Goal: Task Accomplishment & Management: Use online tool/utility

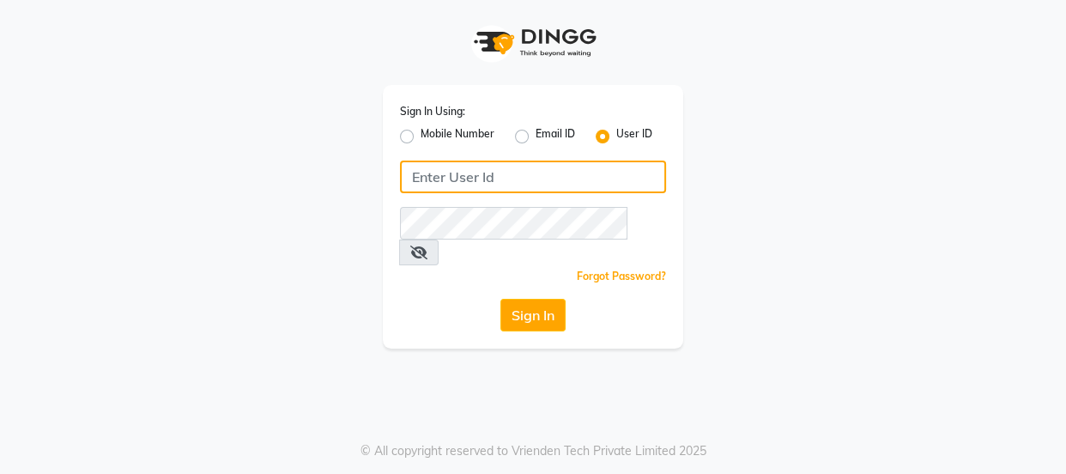
type input "8532836314"
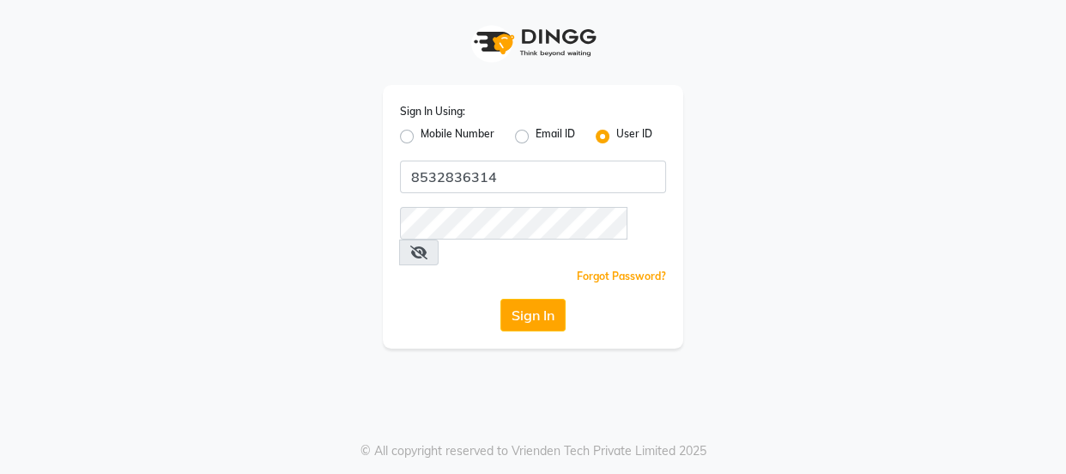
click at [413, 126] on div "Mobile Number" at bounding box center [447, 136] width 94 height 21
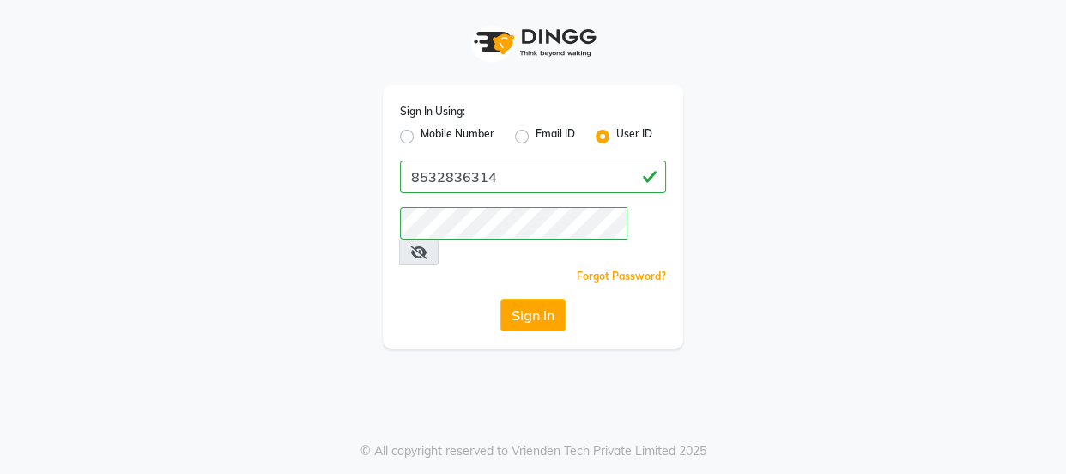
click at [414, 134] on div "Mobile Number" at bounding box center [447, 136] width 94 height 21
click at [421, 142] on label "Mobile Number" at bounding box center [458, 136] width 74 height 21
click at [421, 137] on input "Mobile Number" at bounding box center [426, 131] width 11 height 11
radio input "true"
radio input "false"
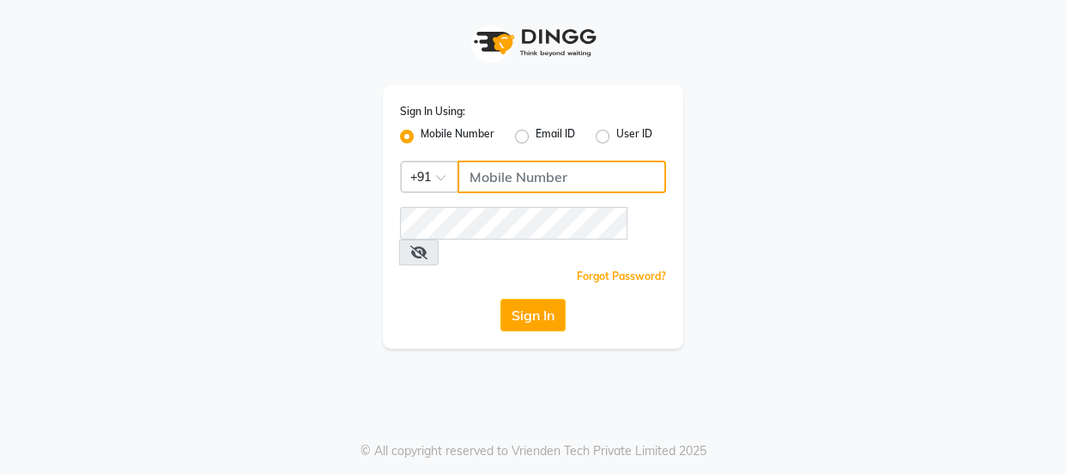
click at [490, 177] on input "Username" at bounding box center [561, 176] width 209 height 33
type input "8532836314"
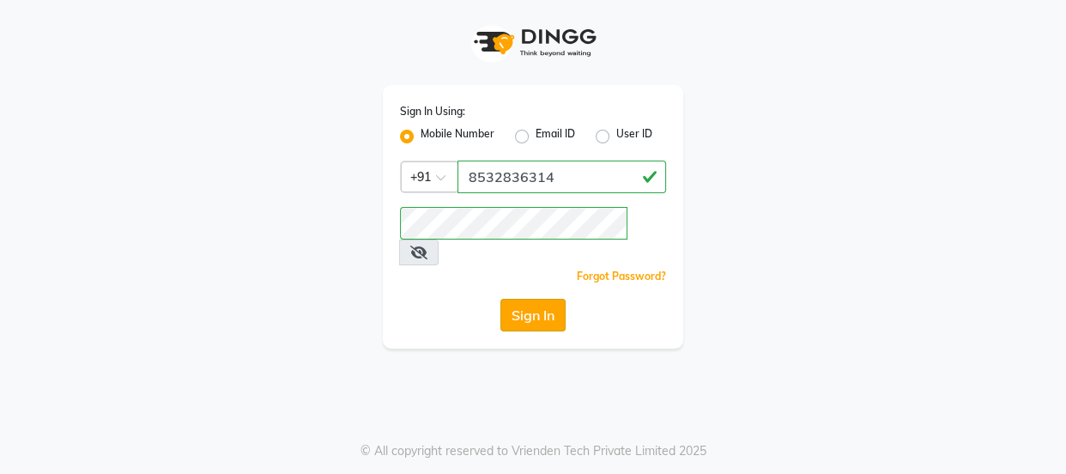
click at [517, 299] on button "Sign In" at bounding box center [532, 315] width 65 height 33
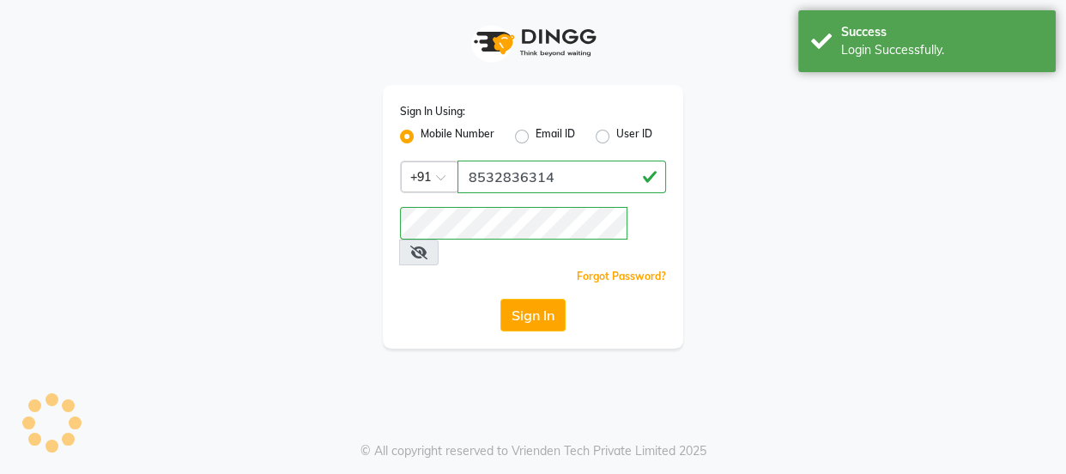
select select "service"
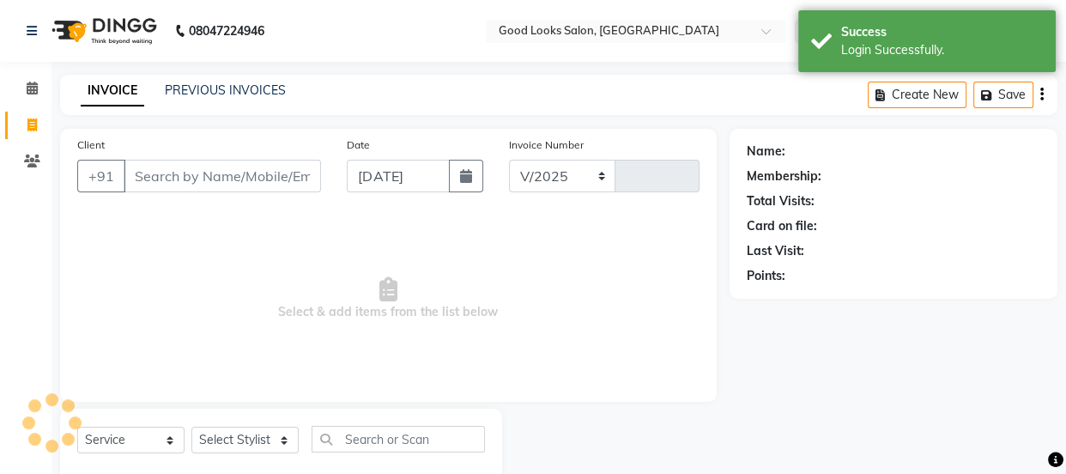
select select "4230"
type input "3842"
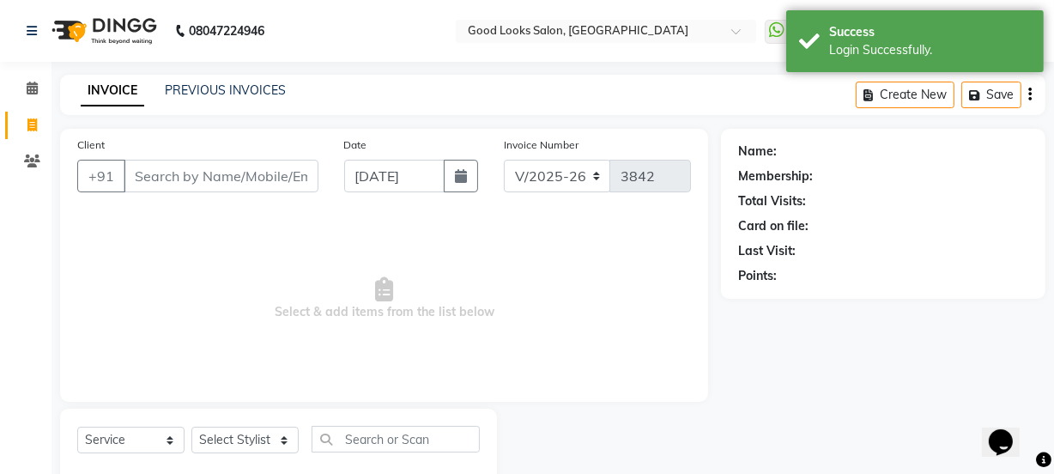
click at [247, 77] on div "INVOICE PREVIOUS INVOICES Create New Save" at bounding box center [552, 95] width 985 height 40
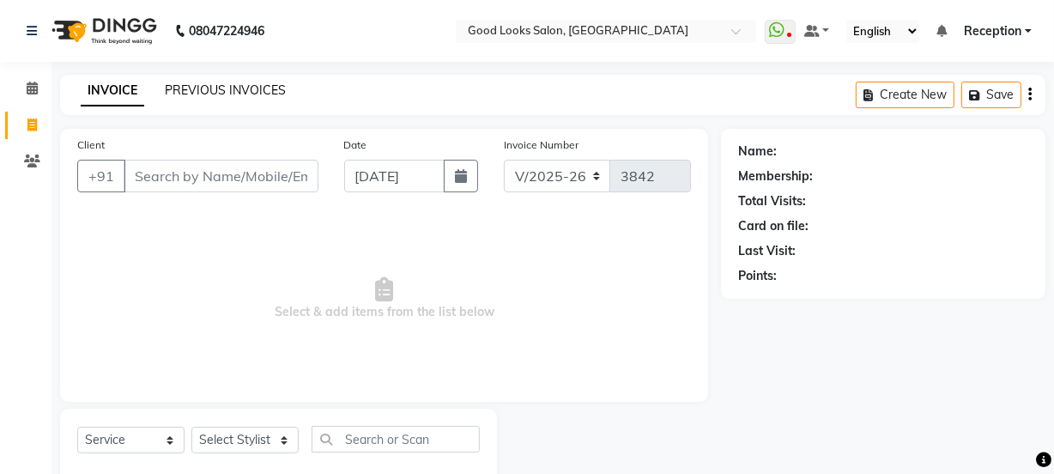
click at [241, 92] on link "PREVIOUS INVOICES" at bounding box center [225, 89] width 121 height 15
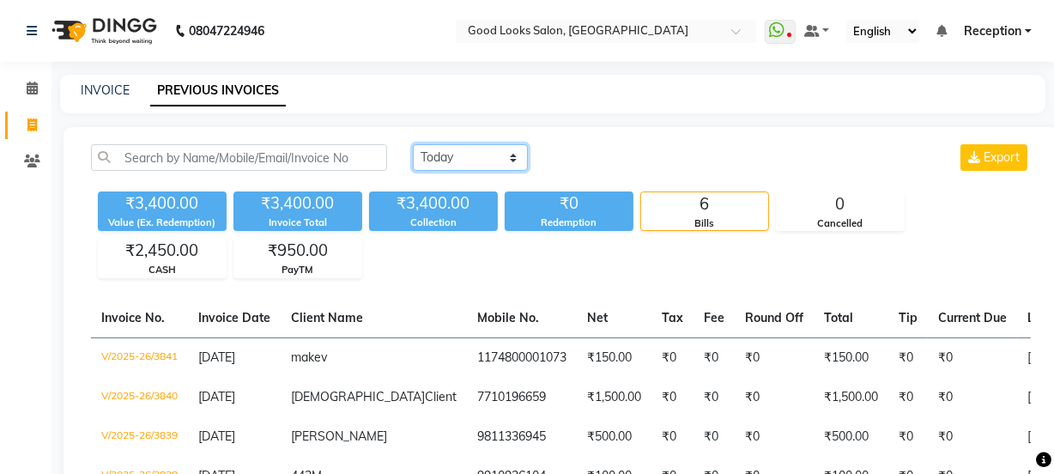
click at [508, 161] on select "[DATE] [DATE] Custom Range" at bounding box center [470, 157] width 115 height 27
select select "range"
click at [413, 144] on select "[DATE] [DATE] Custom Range" at bounding box center [470, 157] width 115 height 27
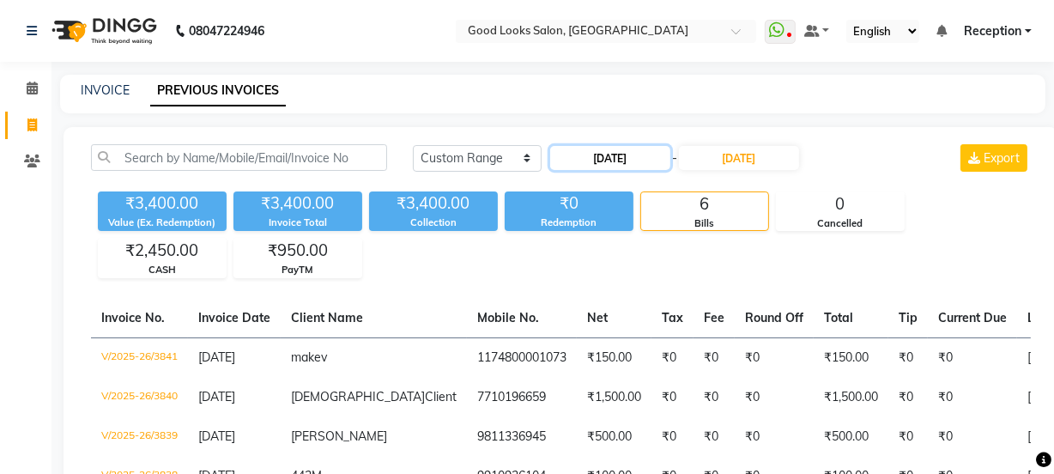
click at [585, 149] on input "[DATE]" at bounding box center [610, 158] width 120 height 24
select select "9"
select select "2025"
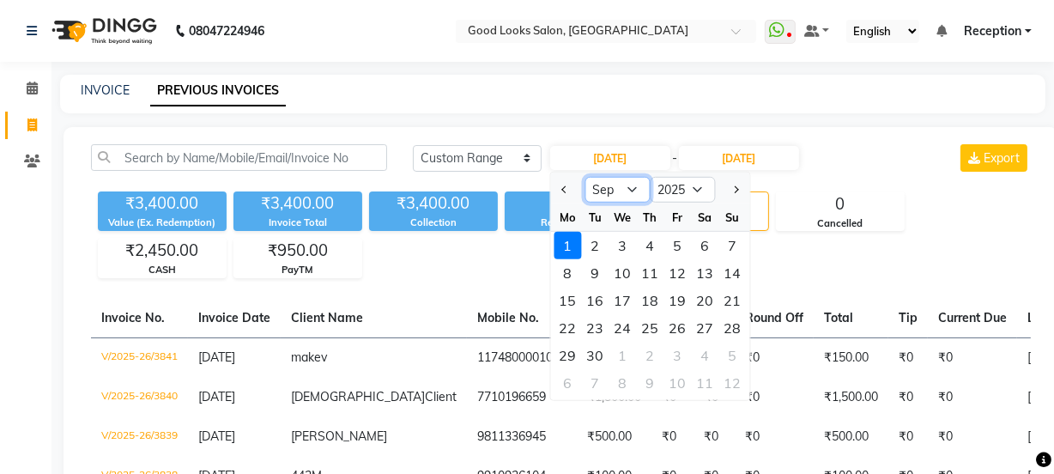
click at [592, 188] on select "Jan Feb Mar Apr May Jun [DATE] Aug Sep Oct Nov Dec" at bounding box center [617, 190] width 65 height 26
select select "8"
click at [585, 177] on select "Jan Feb Mar Apr May Jun [DATE] Aug Sep Oct Nov Dec" at bounding box center [617, 190] width 65 height 26
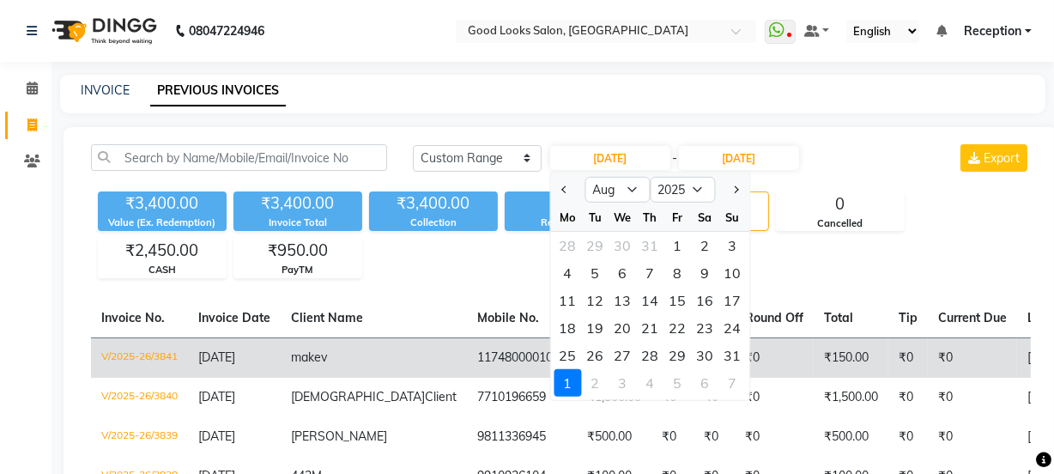
click at [625, 348] on div "27" at bounding box center [622, 355] width 27 height 27
type input "[DATE]"
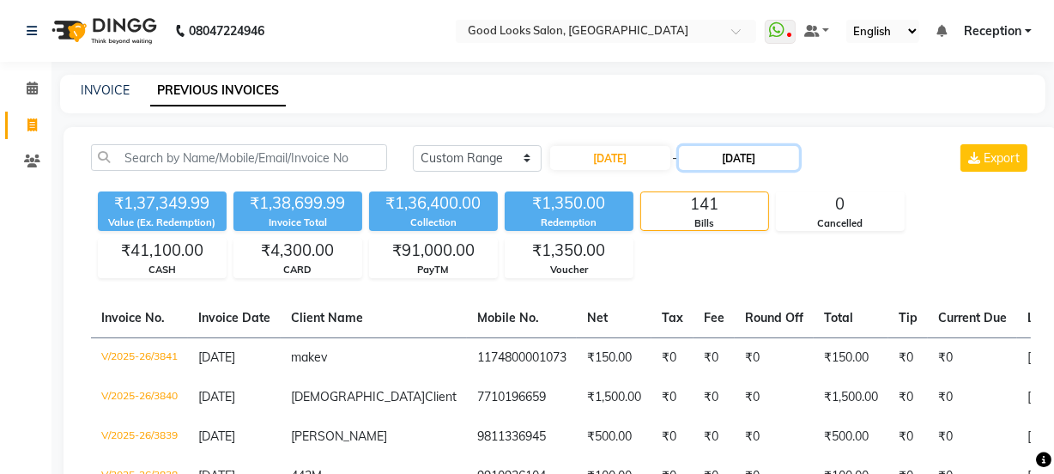
click at [728, 153] on input "[DATE]" at bounding box center [739, 158] width 120 height 24
select select "9"
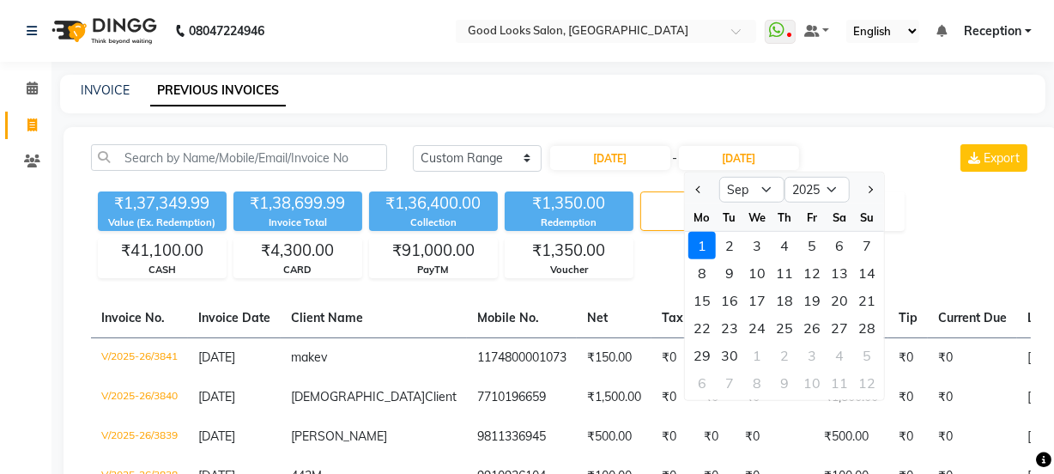
click at [708, 239] on div "1" at bounding box center [701, 245] width 27 height 27
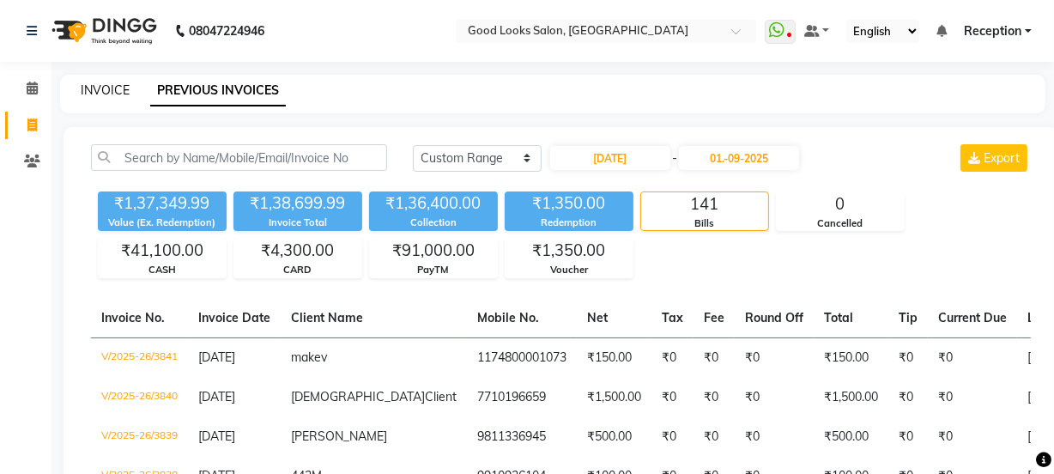
type input "[DATE]"
click at [122, 94] on link "INVOICE" at bounding box center [105, 89] width 49 height 15
select select "service"
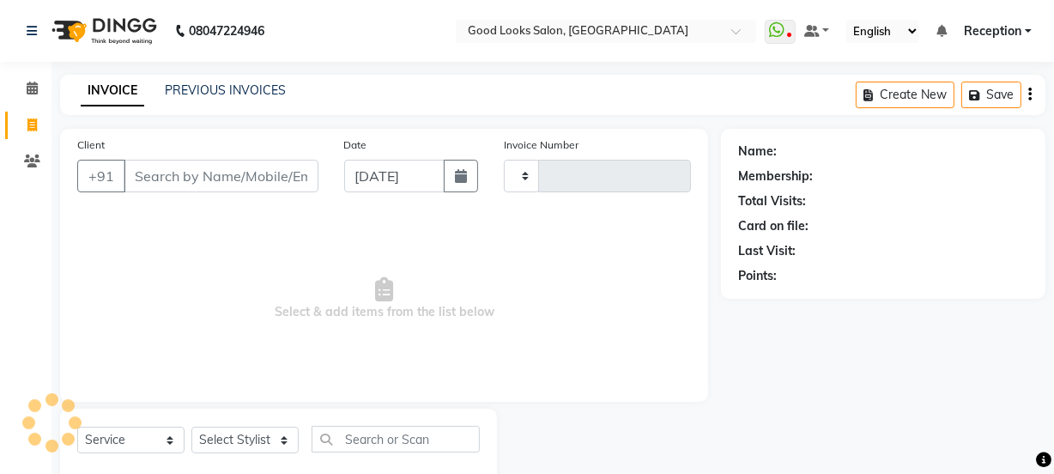
scroll to position [43, 0]
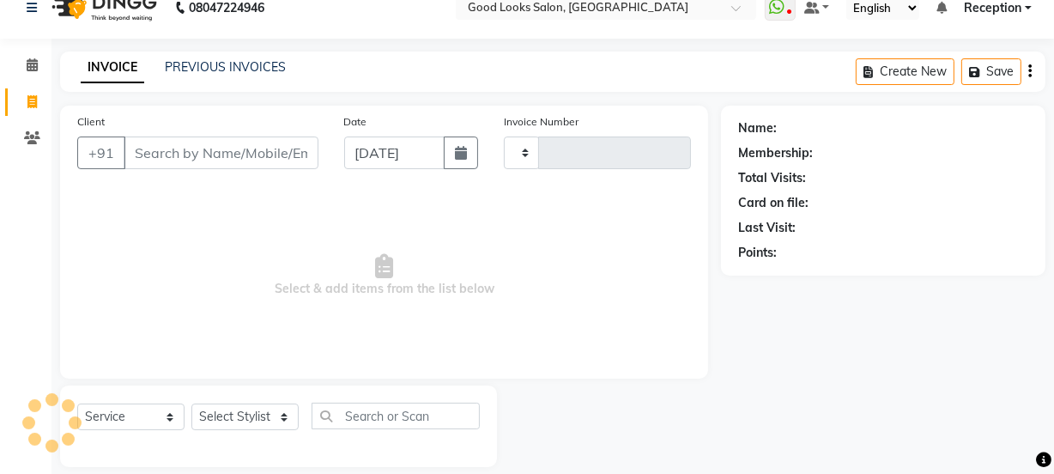
type input "3842"
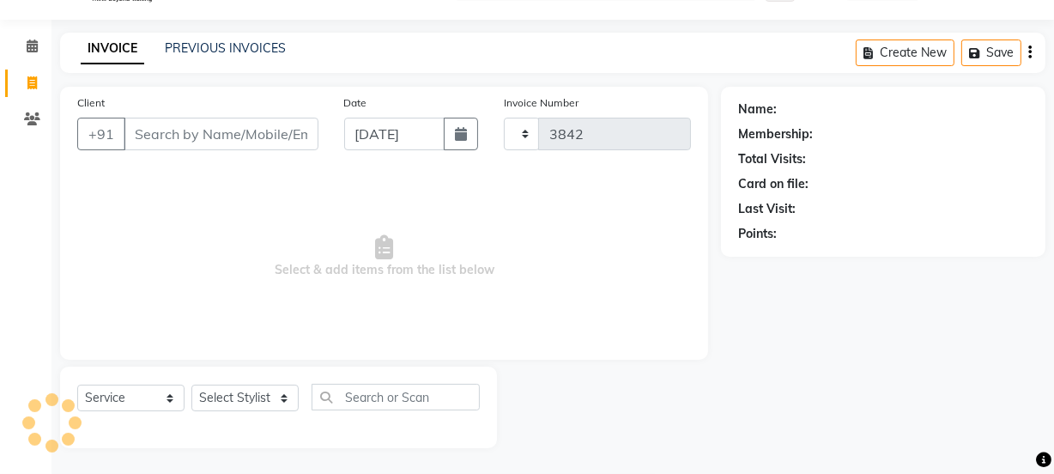
select select "4230"
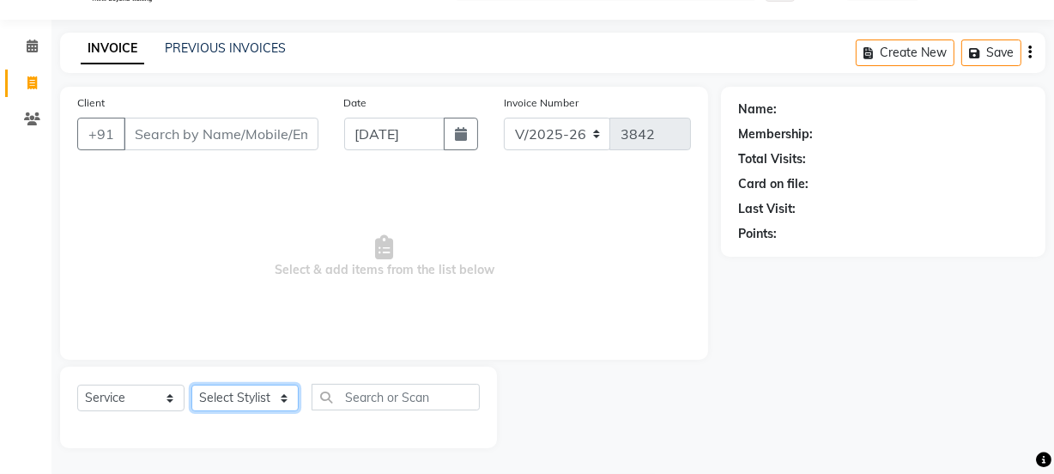
click at [268, 401] on select "Select Stylist [PERSON_NAME] Manager [PERSON_NAME] Pooja [PERSON_NAME] Raman 2 …" at bounding box center [244, 397] width 107 height 27
select select "79136"
click at [191, 384] on select "Select Stylist [PERSON_NAME] Manager [PERSON_NAME] Pooja [PERSON_NAME] Raman 2 …" at bounding box center [244, 397] width 107 height 27
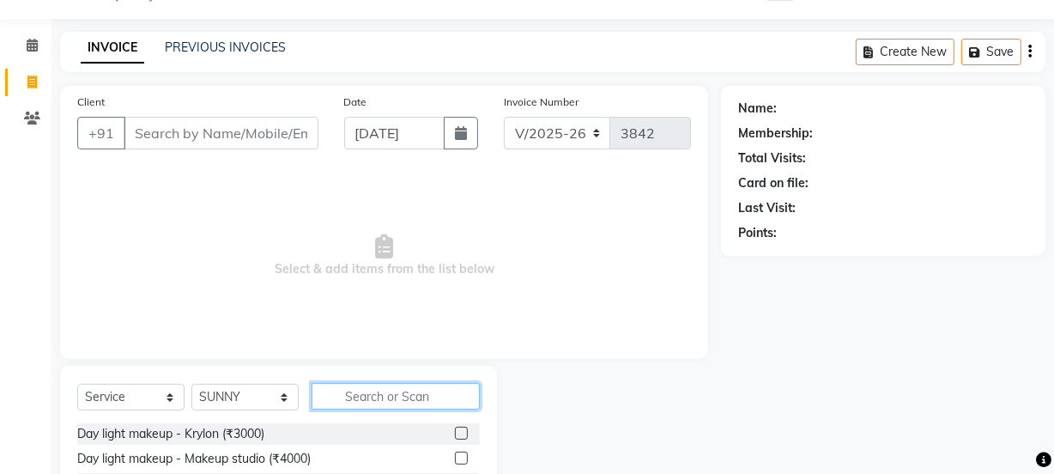
click at [337, 390] on input "text" at bounding box center [396, 396] width 168 height 27
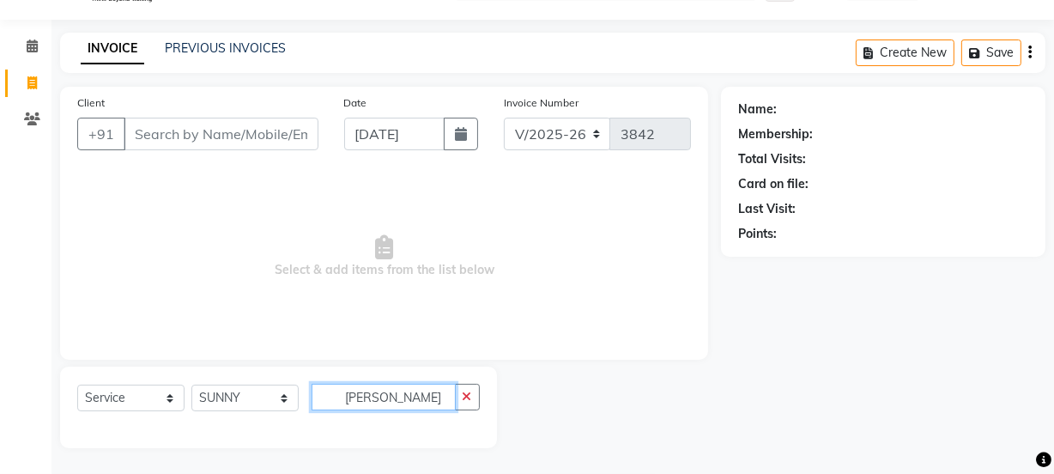
drag, startPoint x: 391, startPoint y: 403, endPoint x: 282, endPoint y: 398, distance: 109.1
click at [282, 398] on div "Select Service Product Membership Package Voucher Prepaid Gift Card Select Styl…" at bounding box center [278, 404] width 403 height 40
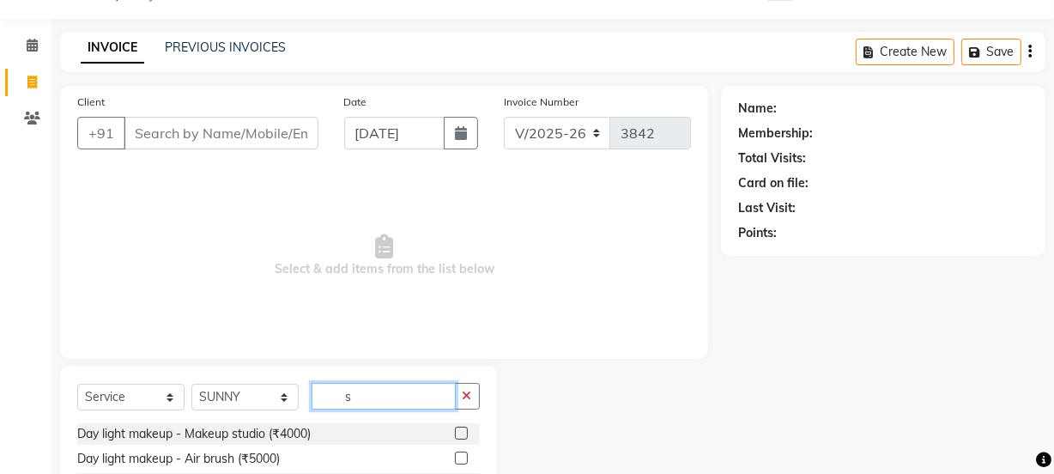
type input "s"
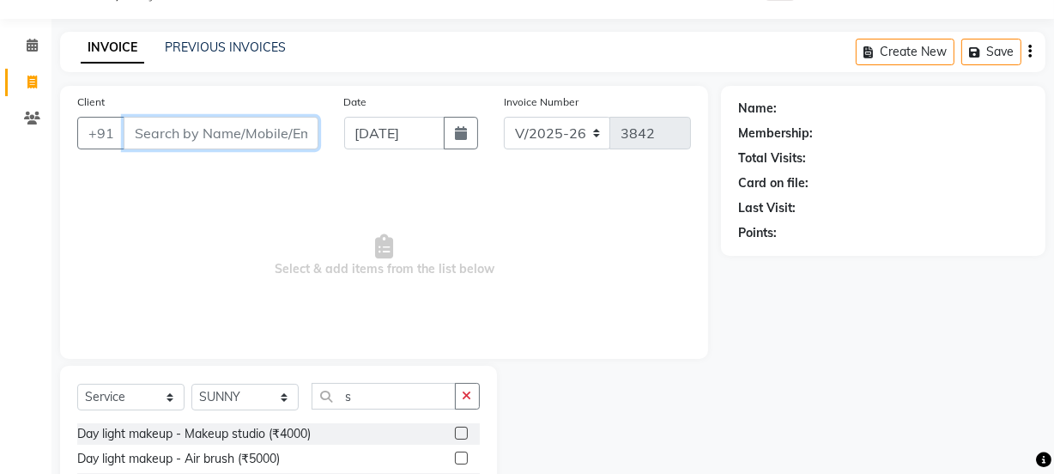
click at [195, 125] on input "Client" at bounding box center [221, 133] width 195 height 33
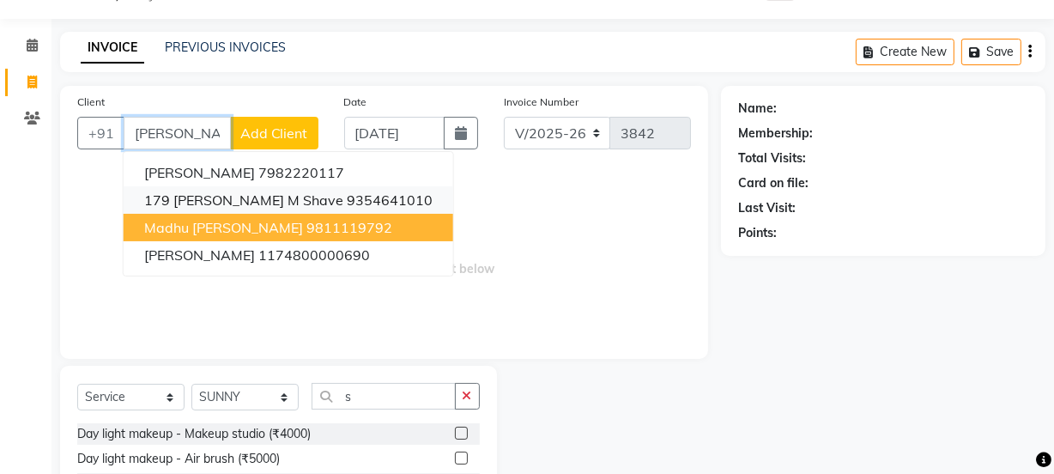
click at [227, 209] on button "179 [PERSON_NAME] M shave 9354641010" at bounding box center [289, 199] width 330 height 27
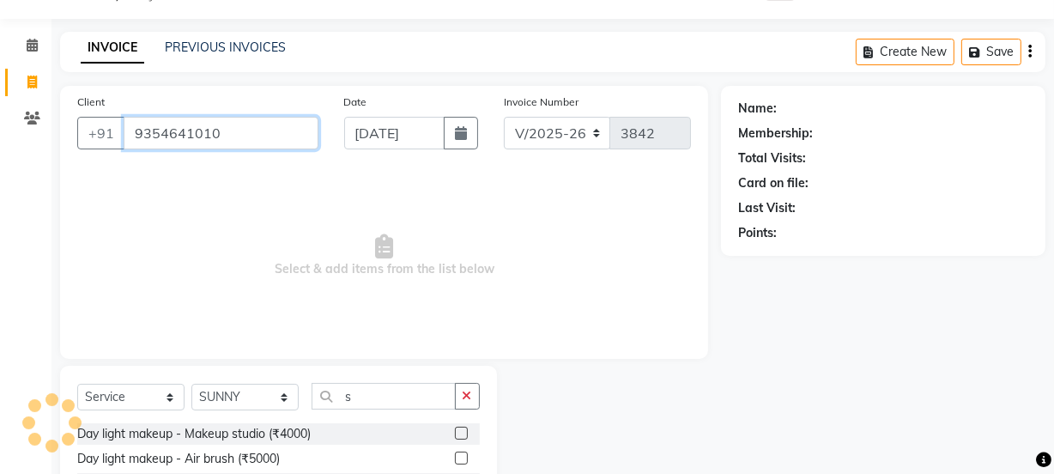
type input "9354641010"
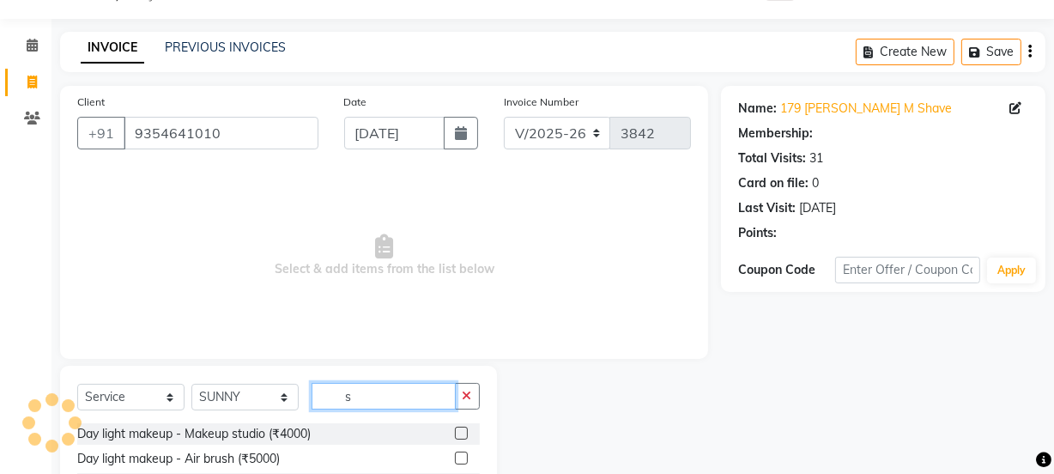
select select "1: Object"
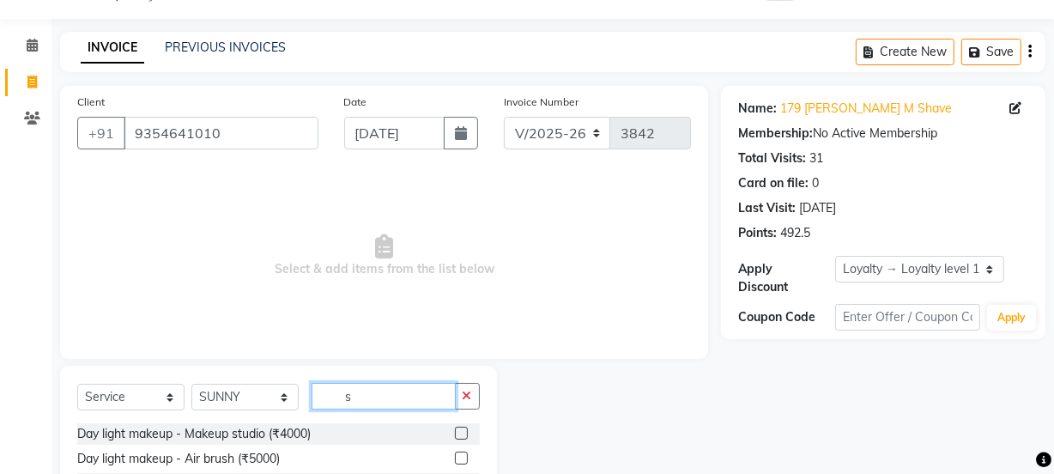
drag, startPoint x: 377, startPoint y: 385, endPoint x: 324, endPoint y: 414, distance: 59.5
click at [324, 414] on div "Select Service Product Membership Package Voucher Prepaid Gift Card Select Styl…" at bounding box center [278, 403] width 403 height 40
type input "shave"
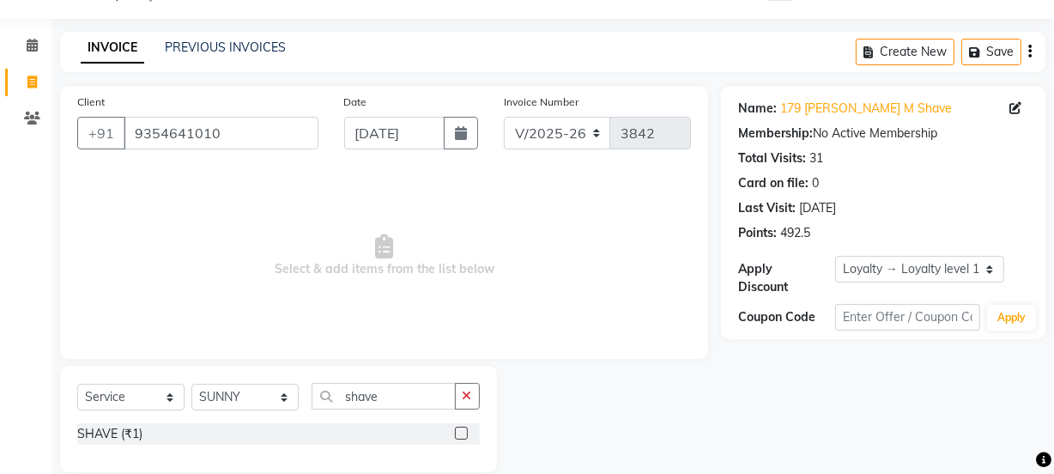
click at [455, 436] on label at bounding box center [461, 433] width 13 height 13
click at [455, 436] on input "checkbox" at bounding box center [460, 433] width 11 height 11
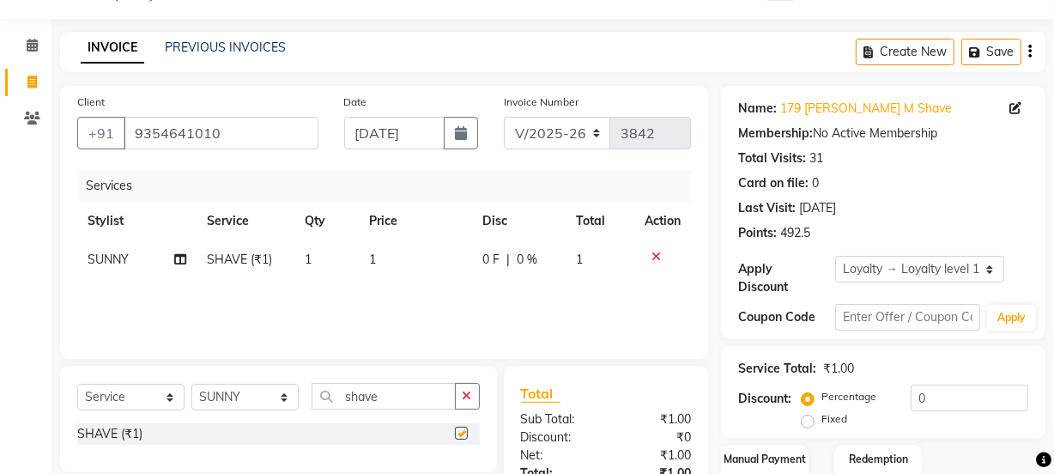
checkbox input "false"
click at [459, 275] on td "1" at bounding box center [415, 259] width 113 height 39
select select "79136"
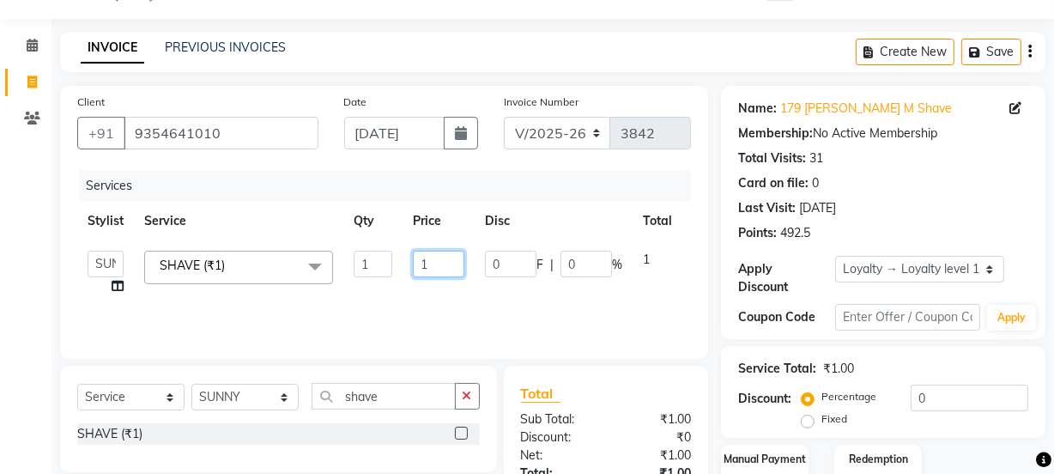
click at [459, 260] on input "1" at bounding box center [438, 264] width 51 height 27
type input "100"
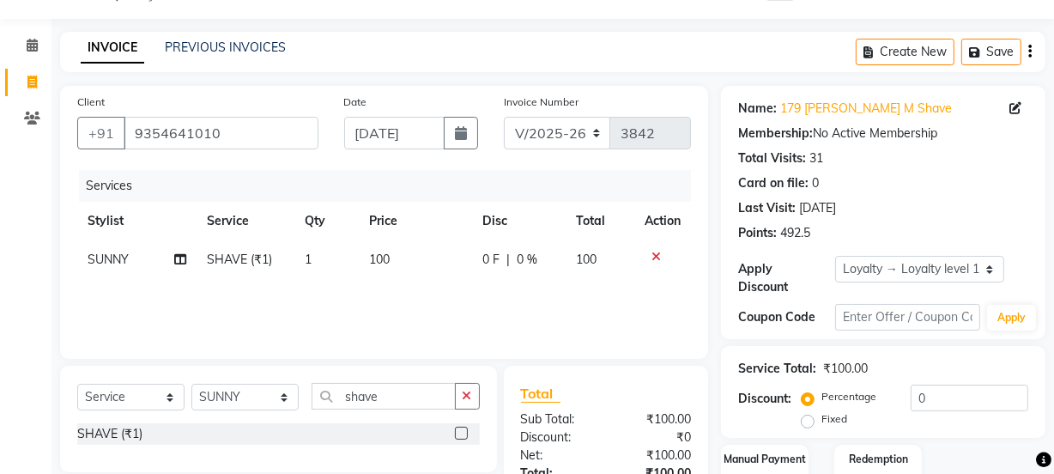
click at [463, 288] on div "Services Stylist Service Qty Price Disc Total Action SUNNY SHAVE (₹1) 1 100 0 F…" at bounding box center [384, 256] width 614 height 172
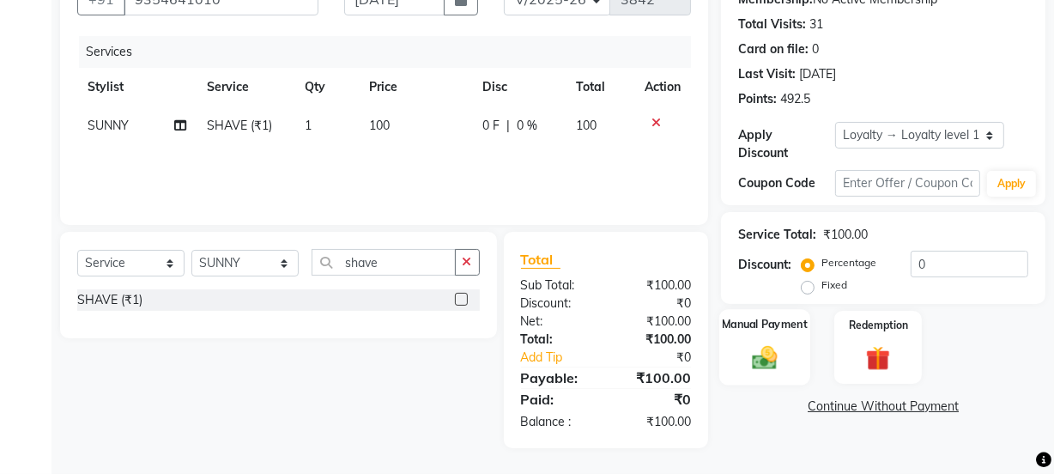
click at [782, 373] on div "Manual Payment" at bounding box center [764, 347] width 91 height 76
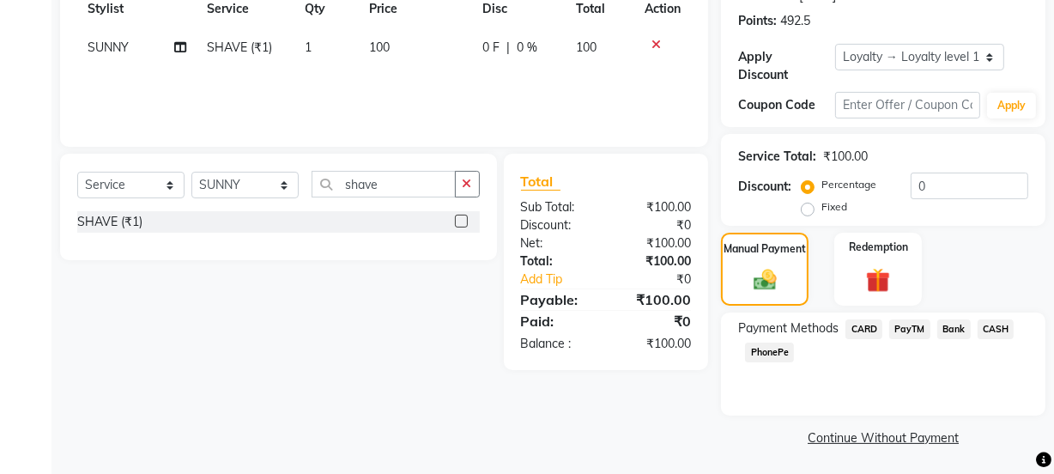
scroll to position [257, 0]
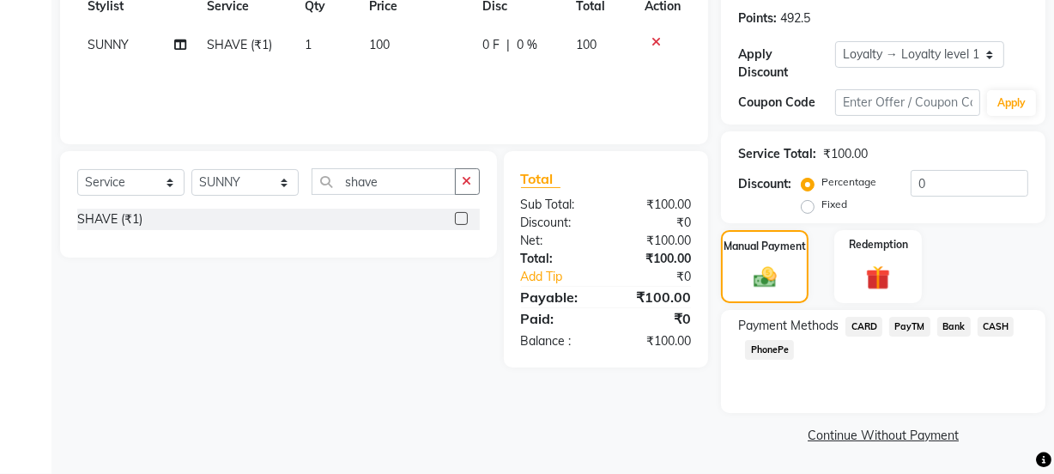
click at [1007, 326] on span "CASH" at bounding box center [996, 327] width 37 height 20
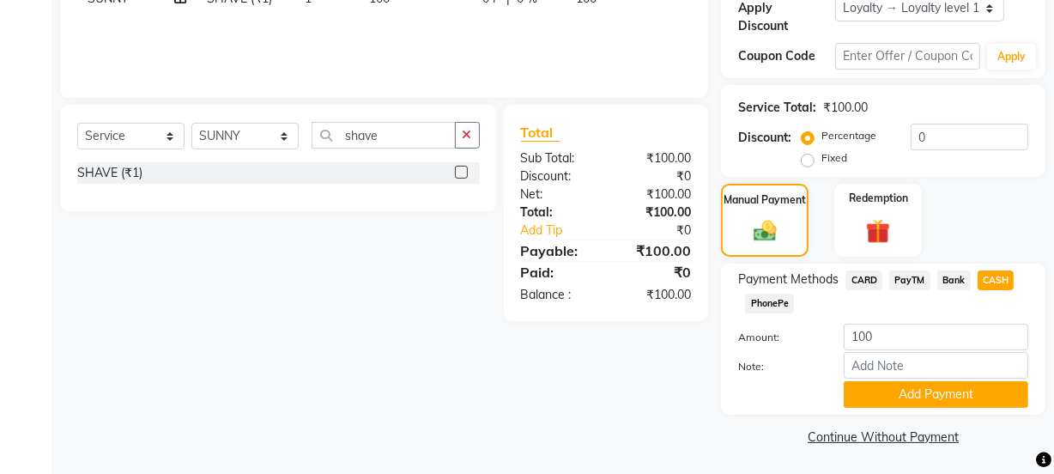
scroll to position [306, 0]
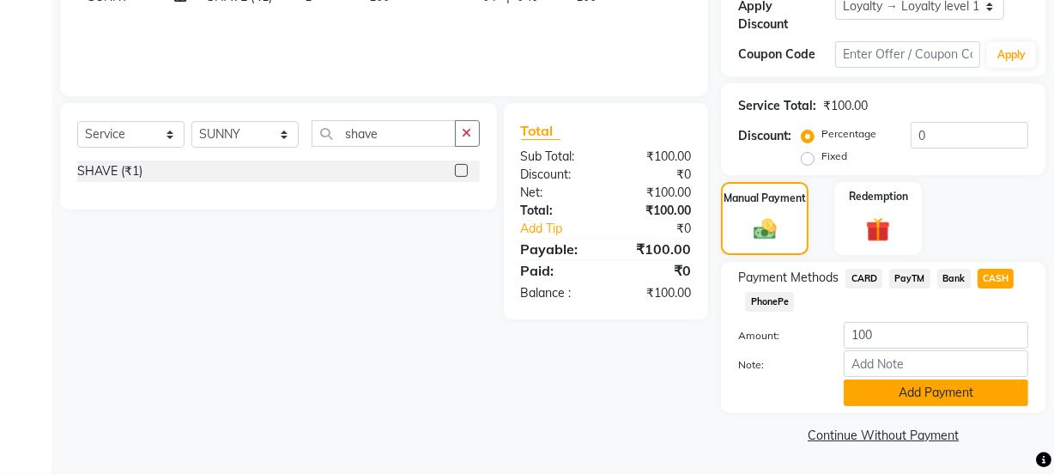
click at [929, 400] on button "Add Payment" at bounding box center [936, 392] width 185 height 27
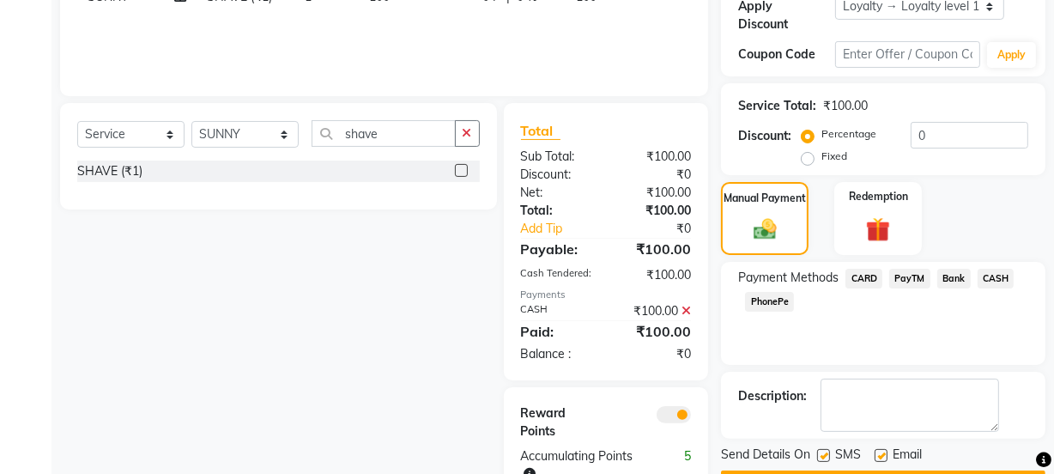
click at [881, 449] on label at bounding box center [881, 455] width 13 height 13
click at [881, 451] on input "checkbox" at bounding box center [880, 456] width 11 height 11
checkbox input "false"
click at [823, 454] on label at bounding box center [823, 455] width 13 height 13
click at [823, 454] on input "checkbox" at bounding box center [822, 456] width 11 height 11
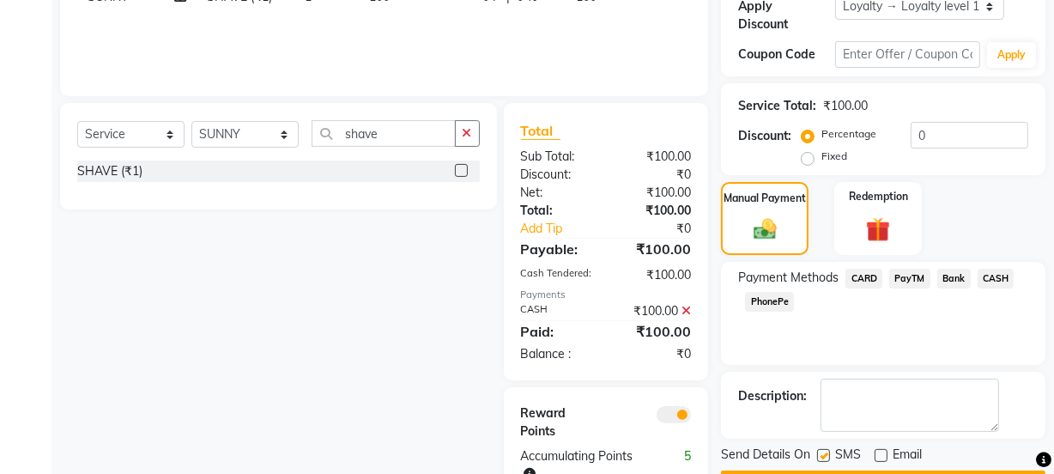
checkbox input "false"
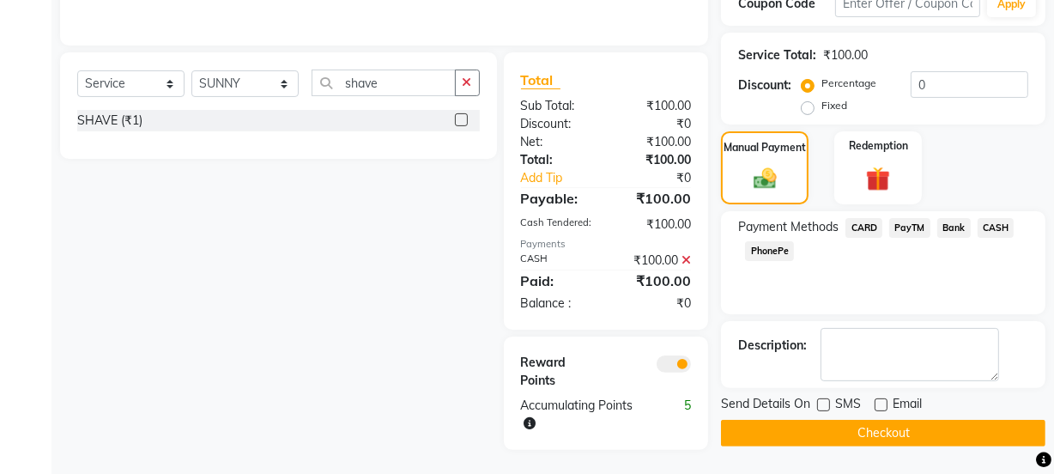
scroll to position [358, 0]
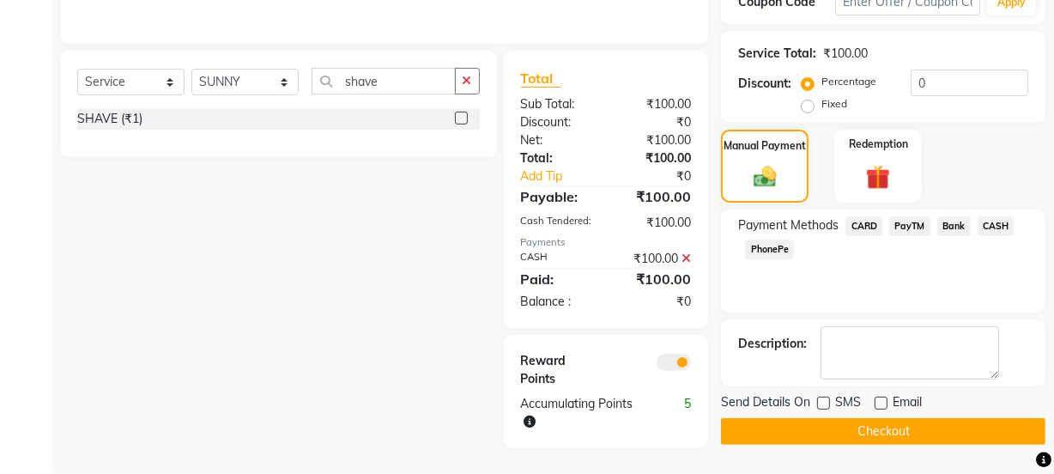
click at [828, 430] on button "Checkout" at bounding box center [883, 431] width 324 height 27
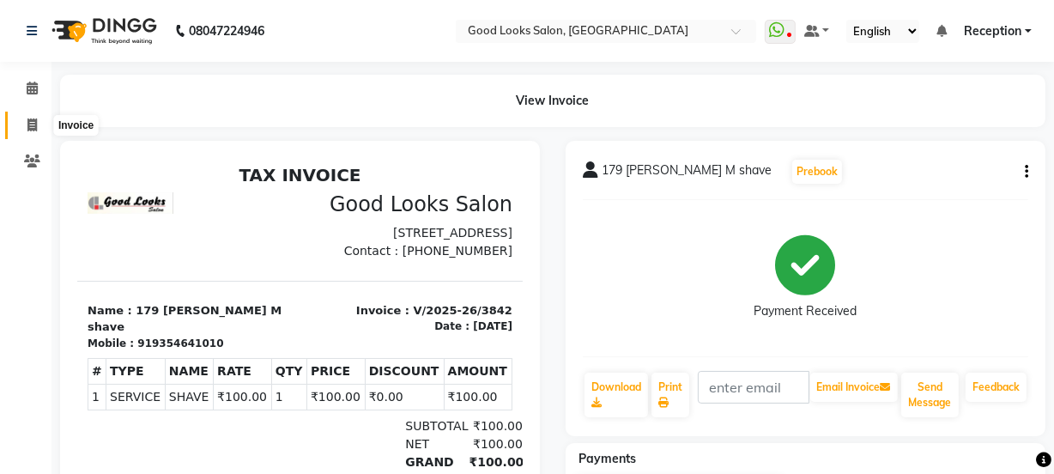
click at [29, 123] on icon at bounding box center [31, 124] width 9 height 13
select select "service"
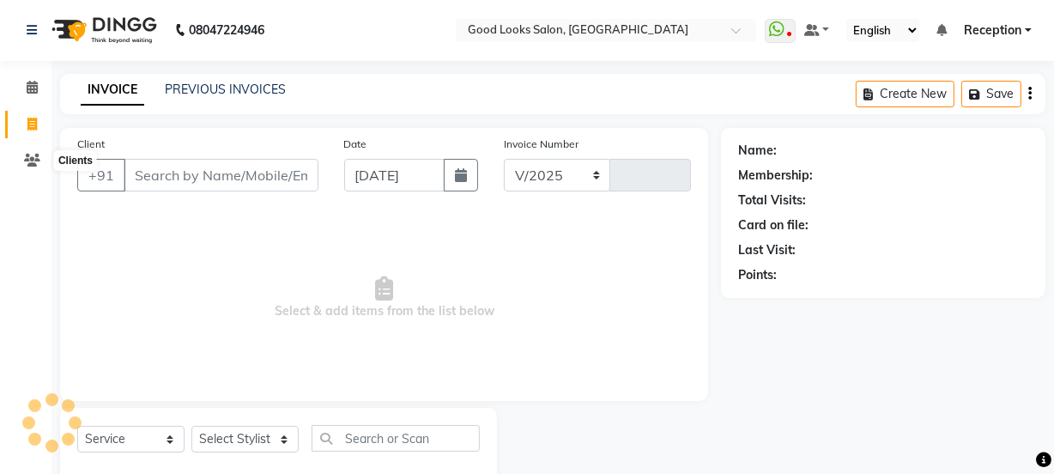
select select "4230"
type input "3843"
